Goal: Transaction & Acquisition: Purchase product/service

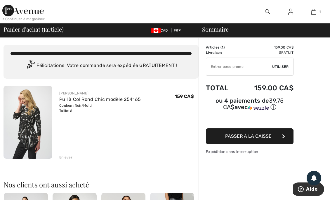
click at [271, 15] on div at bounding box center [267, 11] width 23 height 23
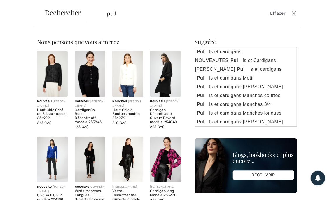
type input "pull"
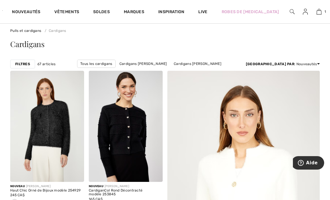
click at [305, 62] on div "Trier par : Nouveautés Prix: décroissant Prix: croissant Nouveautés Meilleurs v…" at bounding box center [283, 63] width 74 height 5
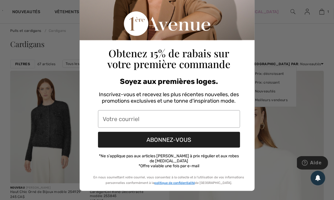
scroll to position [73, 0]
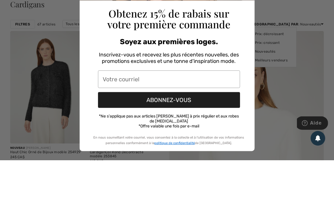
click at [272, 105] on div "Close dialog Obtenez 15% de rabais sur votre première commande Soyez aux premiè…" at bounding box center [167, 100] width 334 height 200
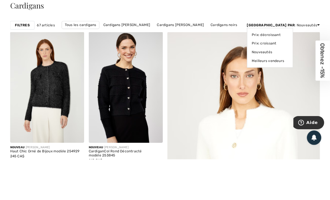
scroll to position [15, 0]
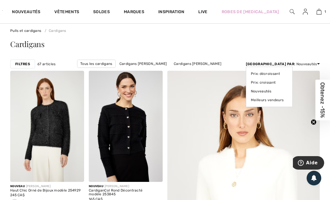
click at [287, 77] on link "Prix: décroissant" at bounding box center [269, 73] width 37 height 9
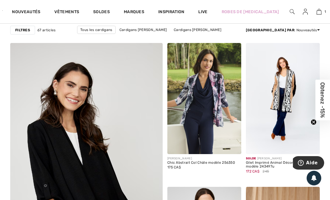
scroll to position [1160, 0]
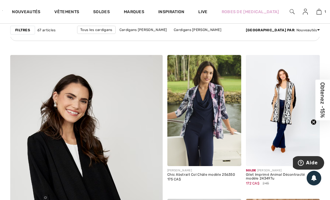
click at [235, 157] on img at bounding box center [232, 156] width 5 height 5
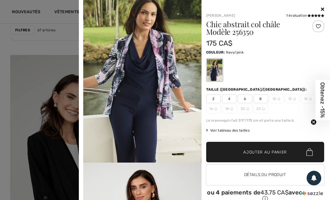
scroll to position [0, 0]
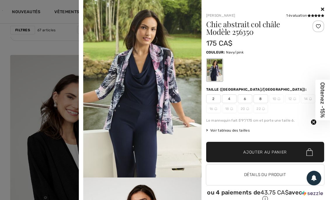
click at [322, 7] on div "Your browser does not support the video tag. Frank Lyman 1 évaluation 1 évaluat…" at bounding box center [204, 106] width 246 height 213
click at [321, 9] on icon at bounding box center [322, 9] width 3 height 5
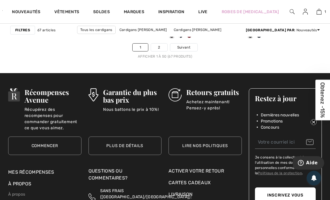
scroll to position [2225, 0]
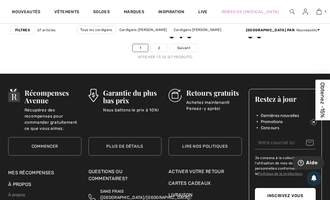
click at [184, 46] on span "Suivant" at bounding box center [183, 47] width 13 height 5
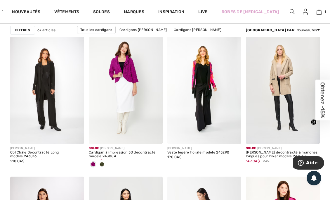
scroll to position [344, 0]
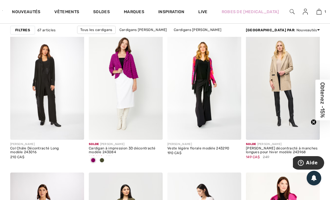
click at [235, 130] on img at bounding box center [232, 130] width 5 height 5
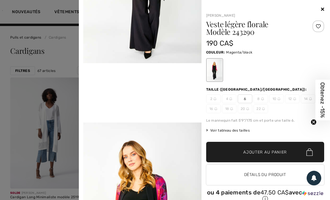
scroll to position [0, 0]
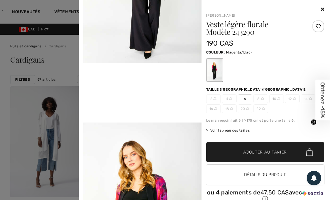
click at [321, 9] on icon at bounding box center [322, 9] width 3 height 5
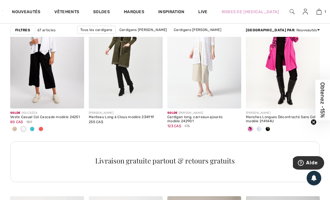
scroll to position [522, 0]
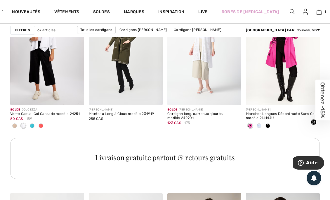
click at [261, 127] on div at bounding box center [258, 126] width 9 height 10
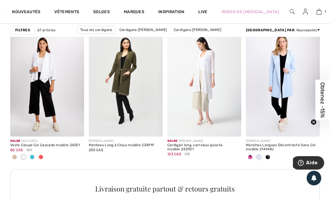
scroll to position [491, 0]
click at [268, 156] on span at bounding box center [267, 156] width 5 height 5
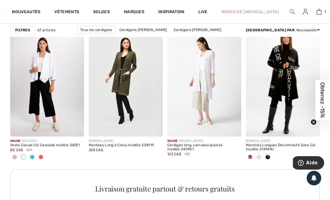
click at [259, 156] on span at bounding box center [258, 156] width 5 height 5
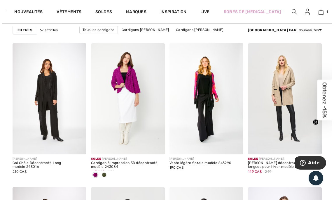
scroll to position [0, 0]
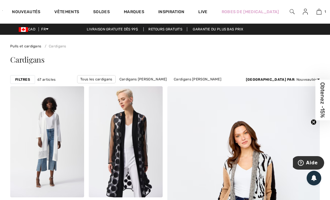
click at [289, 10] on img at bounding box center [291, 11] width 5 height 7
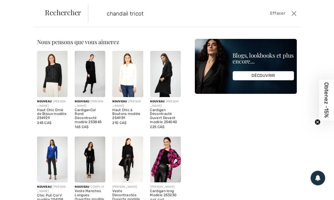
type input "chandail tricot"
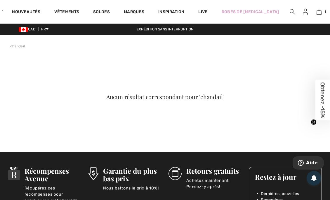
click at [70, 10] on link "Vêtements" at bounding box center [66, 12] width 25 height 6
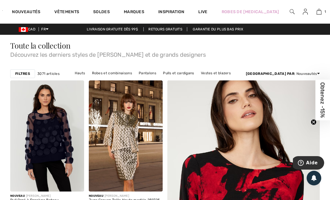
click at [88, 74] on link "Hauts" at bounding box center [80, 73] width 16 height 8
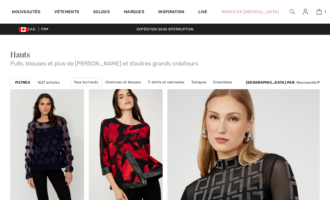
click at [306, 81] on div "[GEOGRAPHIC_DATA] par : Nouveautés Prix: décroissant Prix: croissant Nouveautés…" at bounding box center [283, 82] width 74 height 5
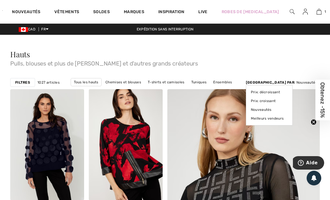
click at [287, 98] on link "Prix: croissant" at bounding box center [269, 100] width 37 height 9
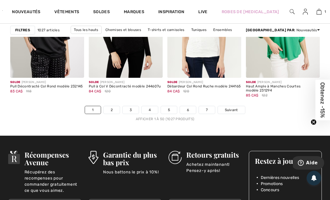
scroll to position [2157, 0]
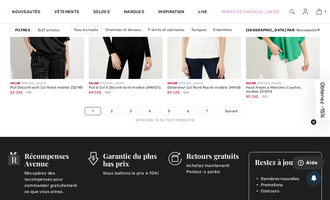
click at [114, 109] on link "2" at bounding box center [112, 111] width 16 height 8
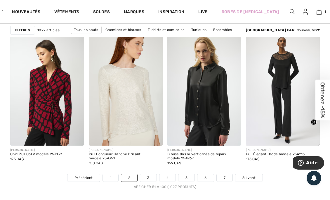
scroll to position [2099, 0]
click at [249, 176] on span "Suivant" at bounding box center [248, 176] width 13 height 5
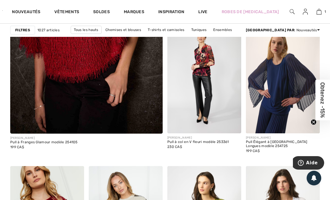
scroll to position [1340, 0]
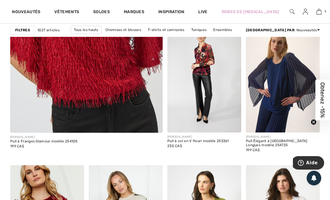
click at [233, 125] on img at bounding box center [232, 123] width 5 height 5
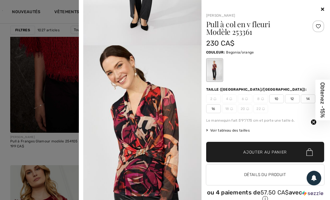
scroll to position [133, 0]
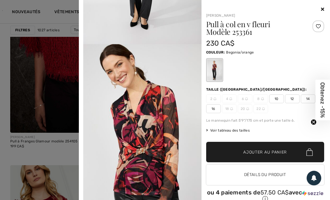
click at [297, 55] on div "Couleur: Begonia/orange" at bounding box center [265, 65] width 118 height 34
click at [321, 9] on icon at bounding box center [322, 9] width 3 height 5
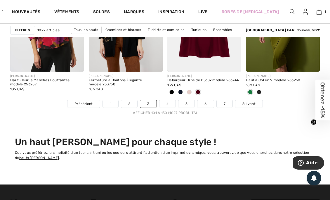
scroll to position [2173, 0]
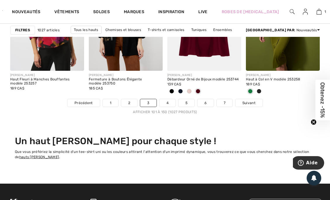
click at [250, 101] on span "Suivant" at bounding box center [248, 102] width 13 height 5
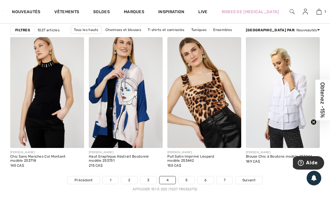
scroll to position [2097, 0]
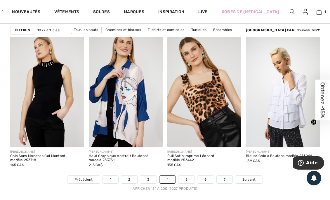
click at [251, 177] on span "Suivant" at bounding box center [248, 179] width 13 height 5
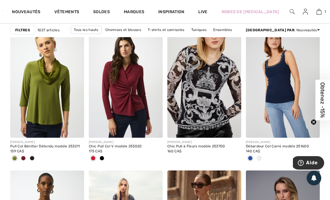
scroll to position [833, 0]
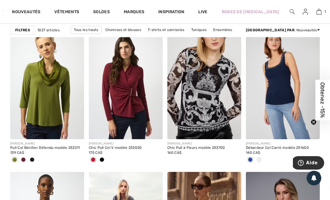
click at [138, 99] on img at bounding box center [126, 83] width 74 height 111
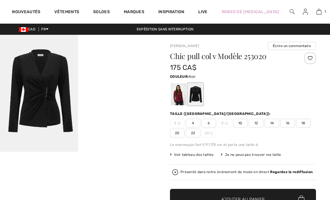
click at [179, 95] on div at bounding box center [178, 94] width 15 height 22
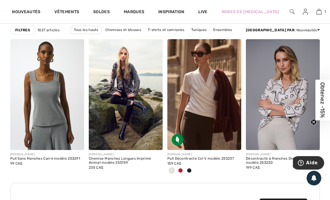
scroll to position [966, 0]
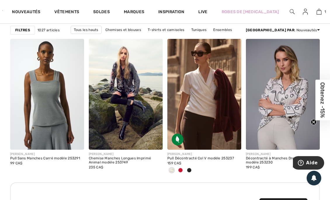
click at [226, 104] on img at bounding box center [204, 94] width 74 height 111
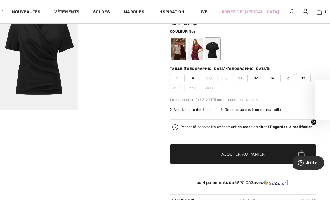
scroll to position [42, 0]
click at [199, 46] on div at bounding box center [195, 49] width 15 height 22
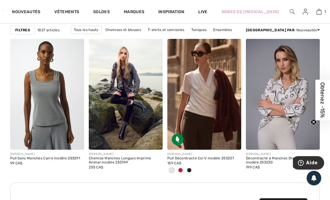
click at [289, 11] on img at bounding box center [291, 11] width 5 height 7
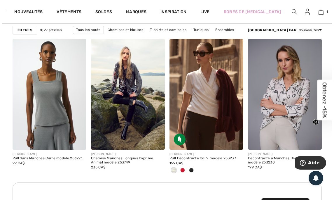
scroll to position [976, 0]
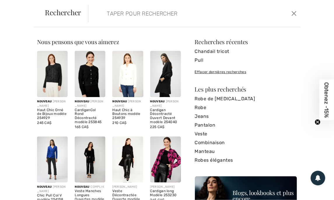
click at [147, 13] on input "search" at bounding box center [172, 14] width 141 height 18
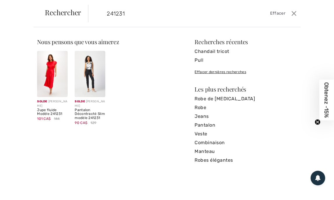
type input "241231"
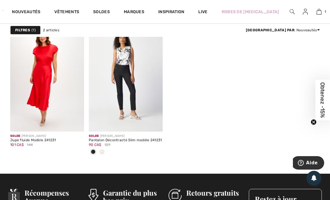
click at [117, 83] on img at bounding box center [126, 75] width 74 height 111
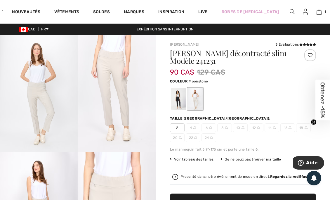
click at [175, 99] on div at bounding box center [178, 99] width 15 height 22
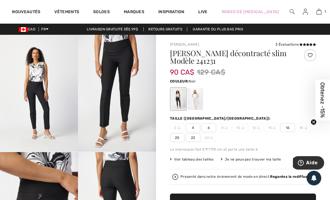
click at [191, 129] on span "4" at bounding box center [193, 127] width 15 height 9
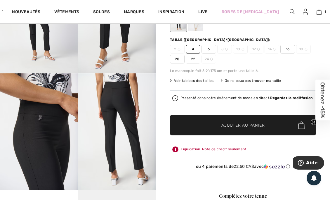
scroll to position [81, 0]
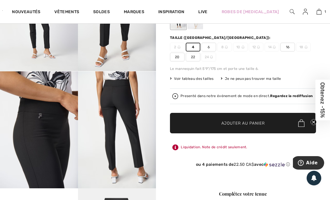
click at [194, 120] on span "✔ Ajouté au panier Ajouter au panier" at bounding box center [243, 123] width 146 height 20
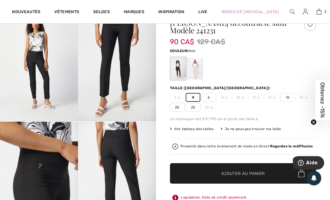
scroll to position [17, 0]
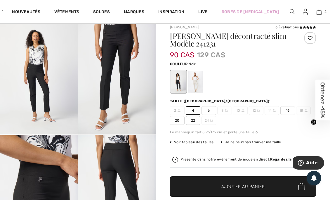
click at [197, 83] on div at bounding box center [195, 82] width 15 height 22
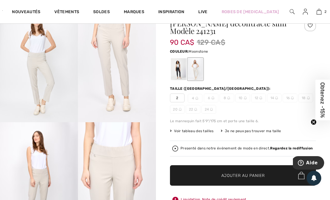
scroll to position [0, 0]
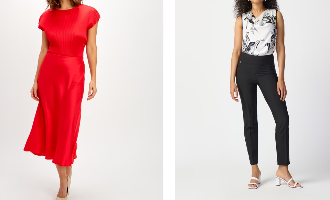
scroll to position [53, 0]
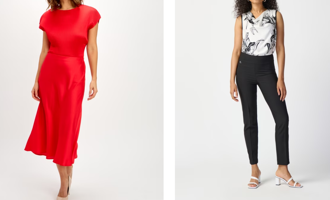
click at [69, 86] on img at bounding box center [47, 79] width 74 height 111
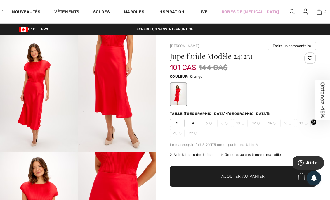
click at [286, 4] on div at bounding box center [292, 11] width 12 height 23
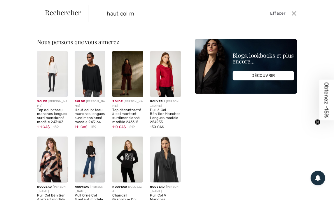
type input "haut col m"
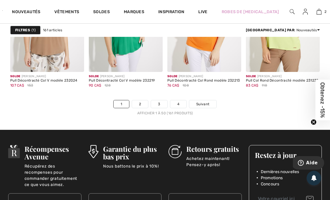
scroll to position [2170, 0]
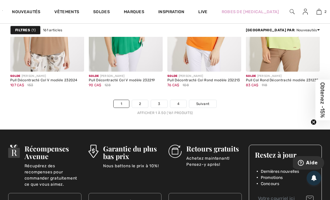
click at [211, 104] on link "Suivant" at bounding box center [202, 104] width 27 height 8
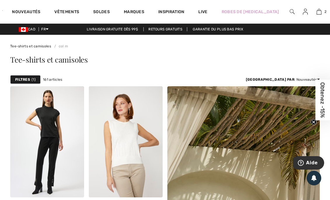
click at [289, 14] on img at bounding box center [291, 11] width 5 height 7
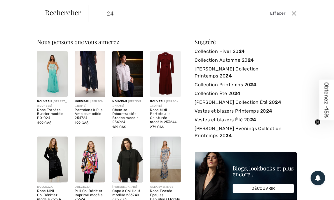
type input "2"
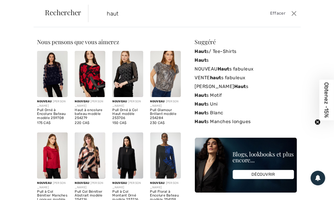
type input "haut"
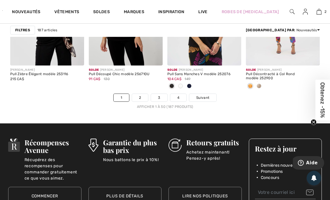
scroll to position [2176, 0]
click at [205, 97] on span "Suivant" at bounding box center [202, 97] width 13 height 5
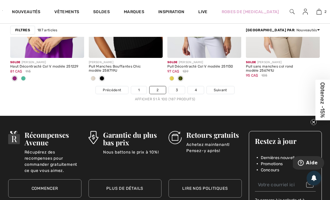
scroll to position [2184, 0]
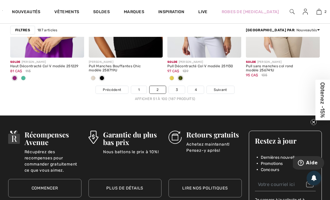
click at [226, 88] on span "Suivant" at bounding box center [220, 89] width 13 height 5
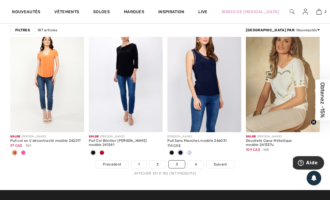
scroll to position [2109, 0]
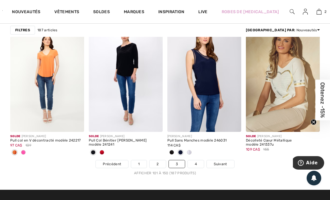
click at [222, 160] on link "Suivant" at bounding box center [220, 164] width 27 height 8
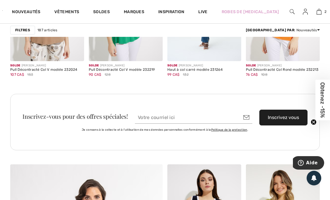
scroll to position [1035, 0]
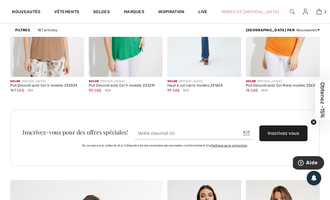
click at [289, 13] on img at bounding box center [291, 11] width 5 height 7
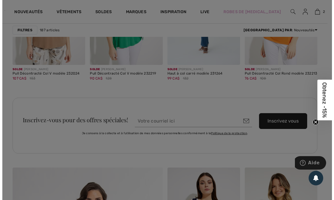
scroll to position [1046, 0]
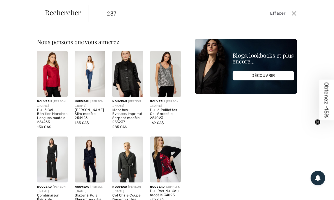
type input "237"
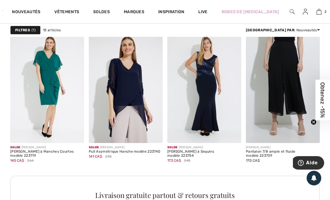
scroll to position [476, 0]
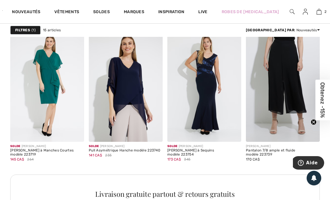
click at [227, 99] on img at bounding box center [204, 86] width 74 height 111
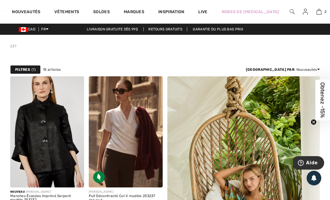
click at [71, 12] on link "Vêtements" at bounding box center [66, 12] width 25 height 6
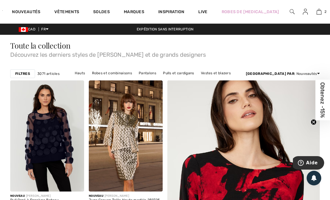
click at [195, 71] on link "Pulls et cardigans" at bounding box center [178, 73] width 37 height 8
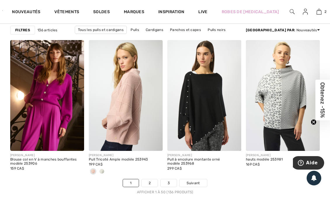
scroll to position [2095, 0]
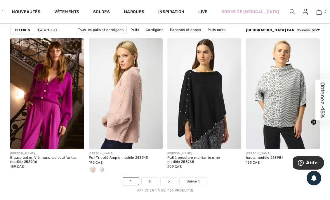
click at [146, 179] on link "2" at bounding box center [150, 181] width 16 height 8
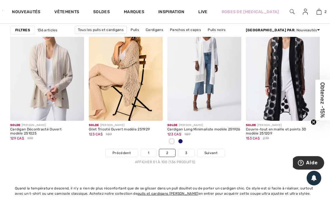
scroll to position [2124, 0]
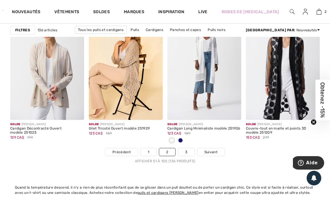
click at [212, 150] on span "Suivant" at bounding box center [210, 151] width 13 height 5
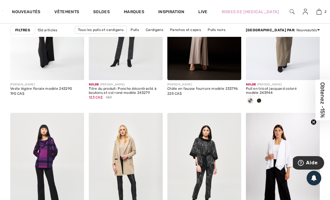
scroll to position [899, 0]
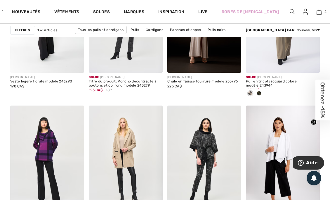
click at [60, 150] on img at bounding box center [47, 160] width 74 height 111
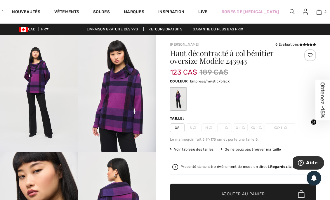
click at [286, 12] on div at bounding box center [292, 11] width 12 height 23
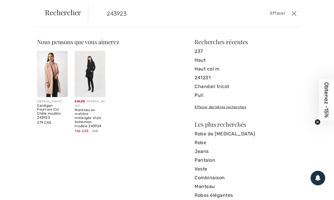
type input "243923"
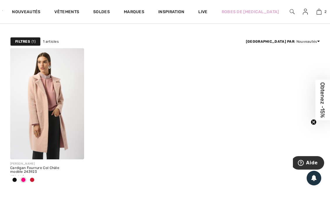
click at [65, 108] on img at bounding box center [47, 103] width 74 height 111
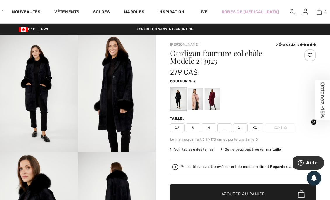
click at [215, 100] on div at bounding box center [212, 99] width 15 height 22
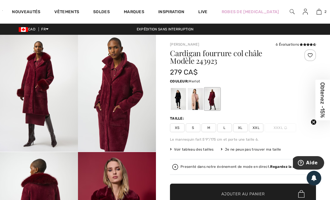
click at [201, 99] on div at bounding box center [195, 99] width 15 height 22
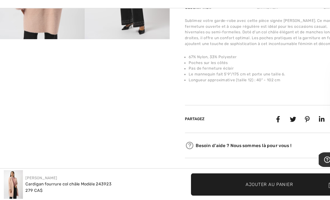
scroll to position [217, 0]
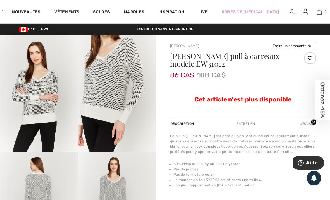
click at [132, 14] on link "Marques" at bounding box center [134, 12] width 20 height 6
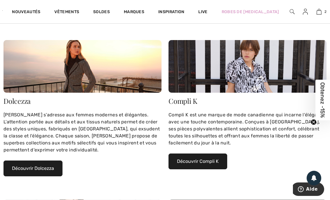
scroll to position [231, 0]
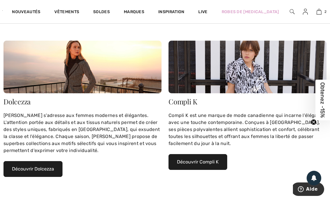
click at [110, 63] on img at bounding box center [83, 67] width 158 height 53
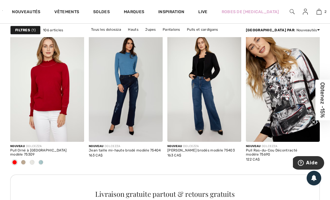
scroll to position [579, 0]
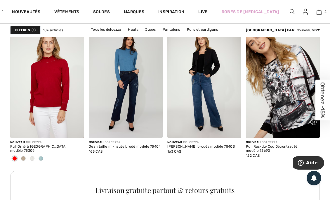
click at [39, 156] on div at bounding box center [40, 159] width 9 height 10
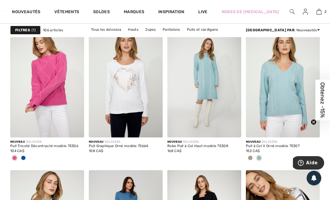
scroll to position [425, 0]
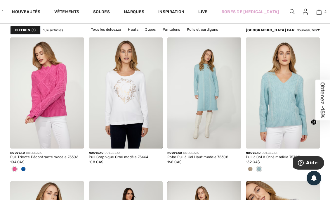
click at [208, 108] on img at bounding box center [204, 92] width 74 height 111
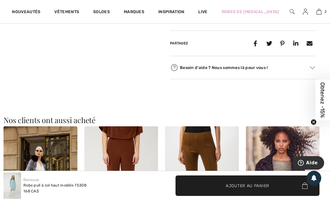
scroll to position [277, 0]
